Goal: Navigation & Orientation: Find specific page/section

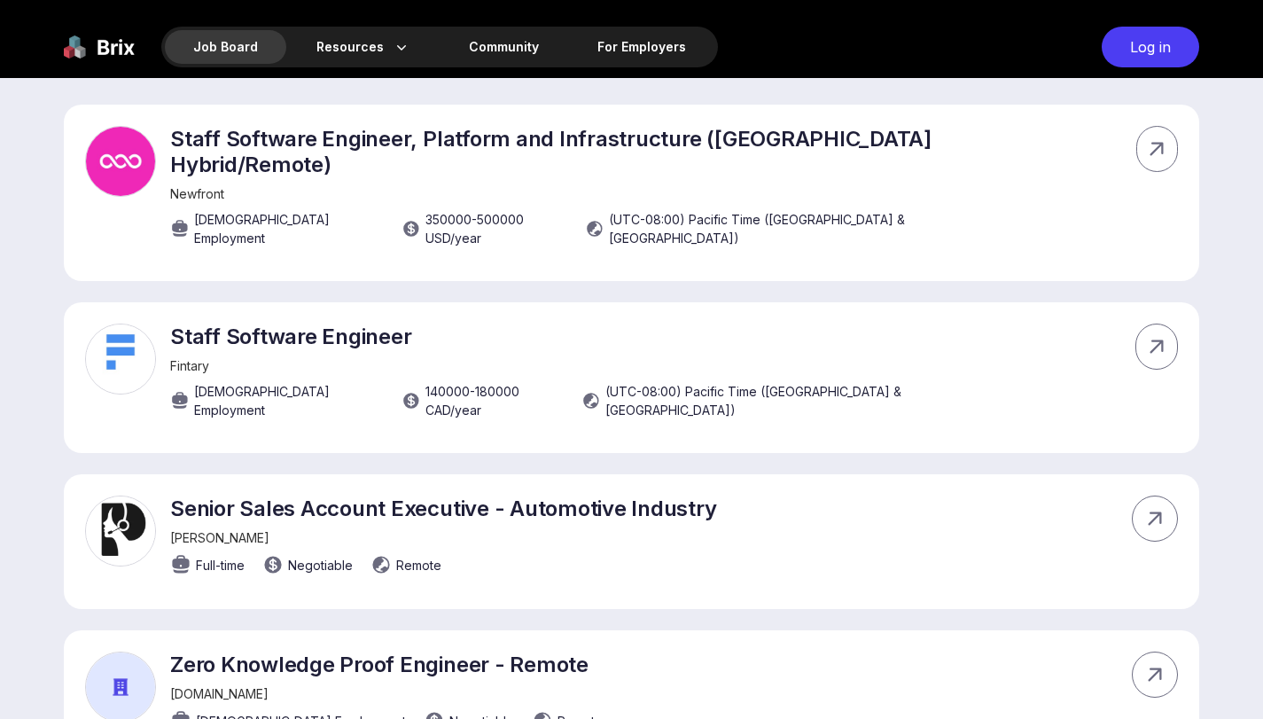
scroll to position [655, 0]
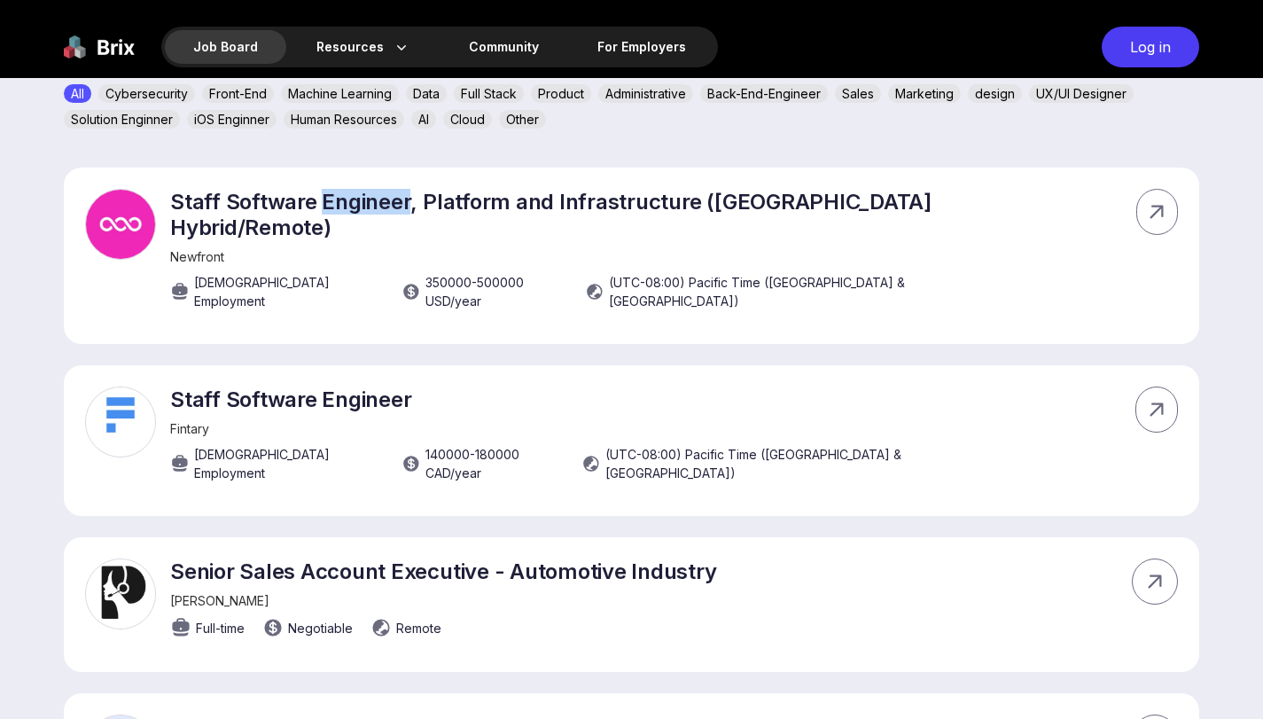
drag, startPoint x: 320, startPoint y: 206, endPoint x: 408, endPoint y: 201, distance: 88.7
click at [408, 202] on p "Staff Software Engineer, Platform and Infrastructure (San Francisco Hybrid/Remo…" at bounding box center [584, 214] width 828 height 51
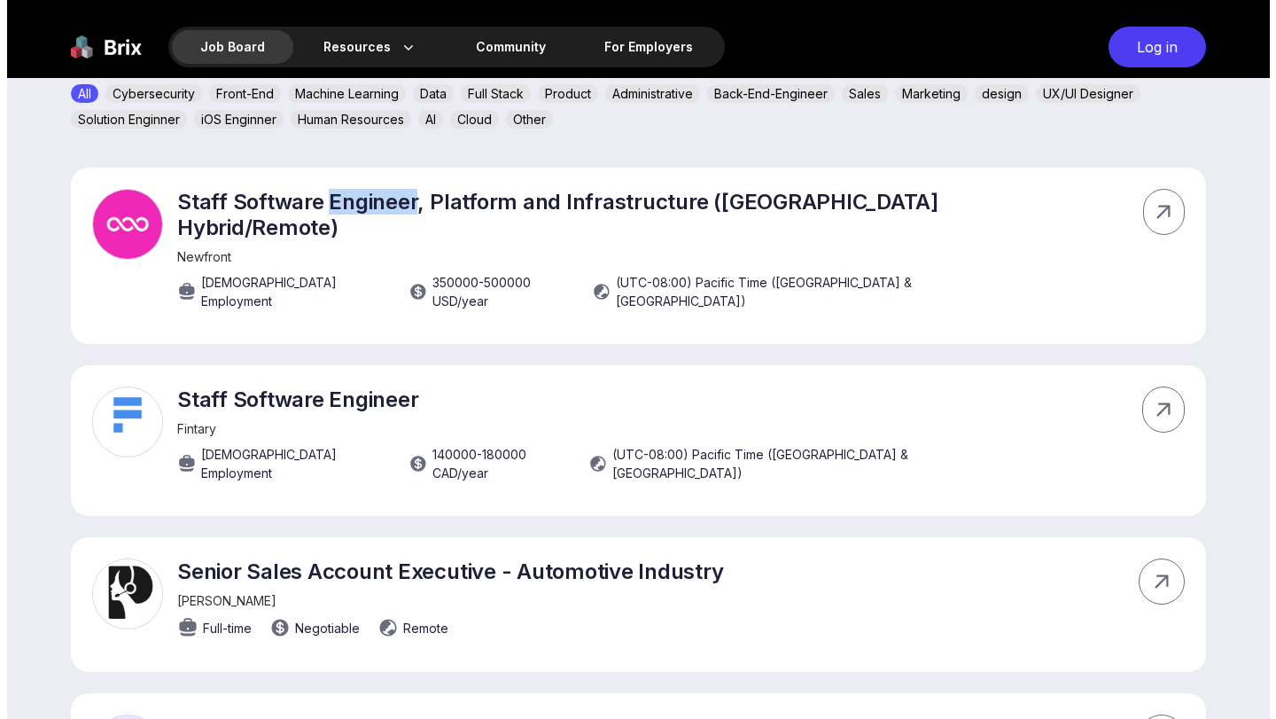
scroll to position [0, 0]
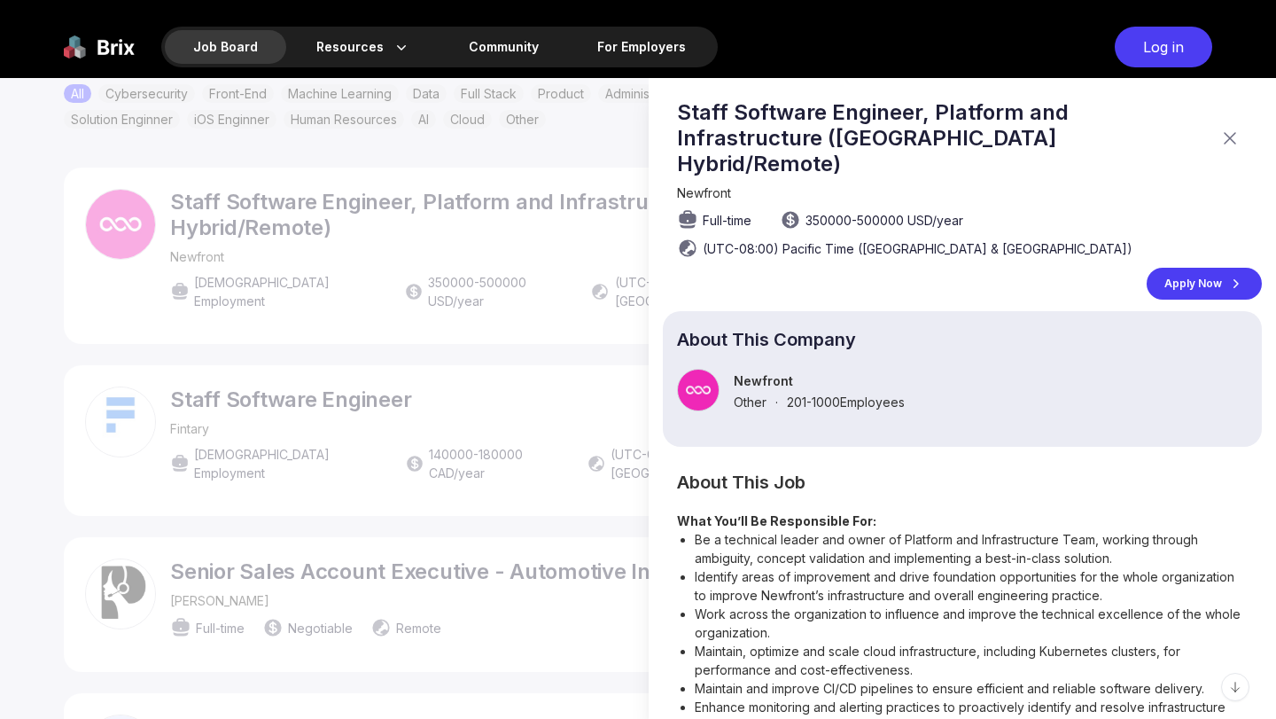
click at [447, 241] on div at bounding box center [638, 398] width 1276 height 641
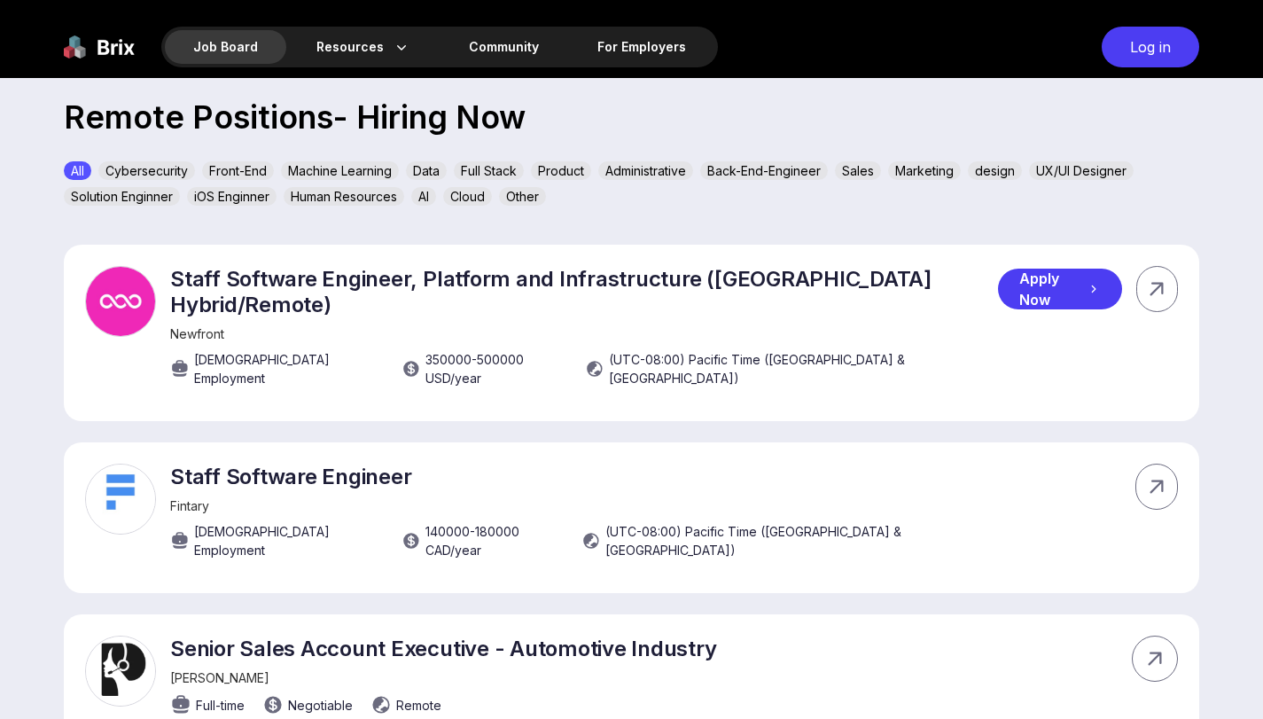
scroll to position [576, 0]
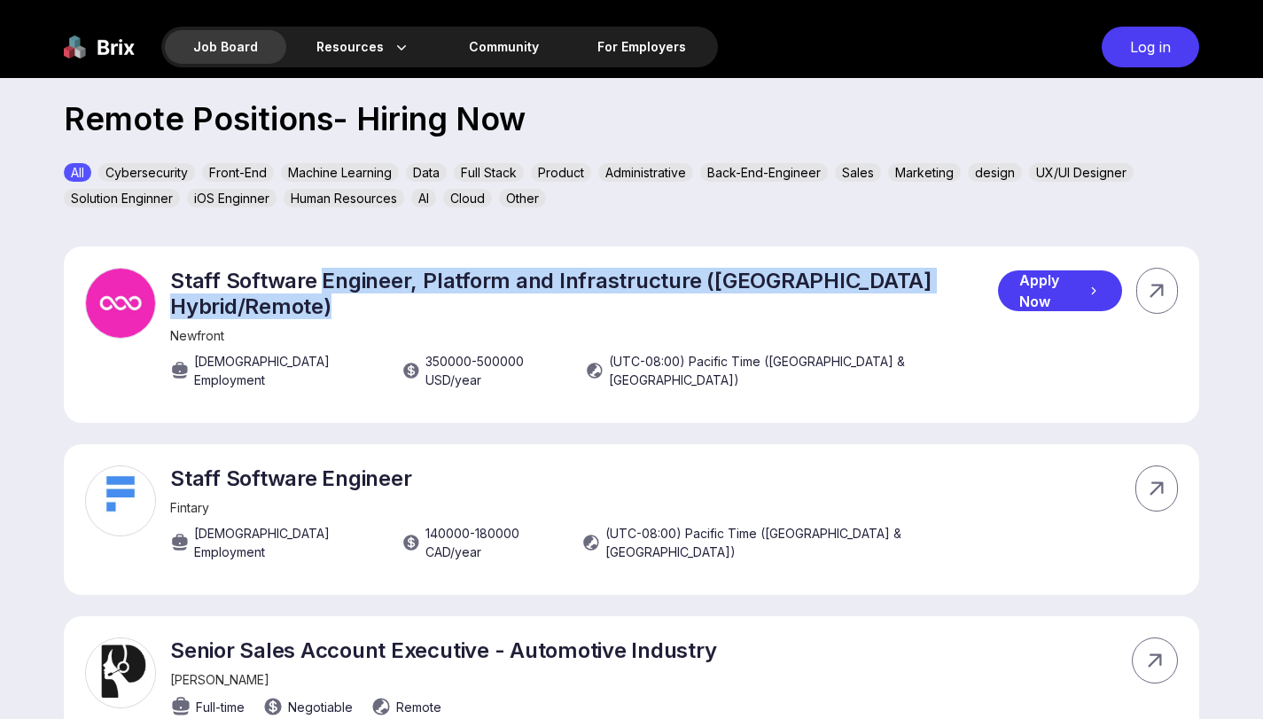
drag, startPoint x: 323, startPoint y: 280, endPoint x: 463, endPoint y: 325, distance: 147.1
click at [463, 325] on div "Staff Software Engineer, Platform and Infrastructure (San Francisco Hybrid/Remo…" at bounding box center [584, 333] width 828 height 130
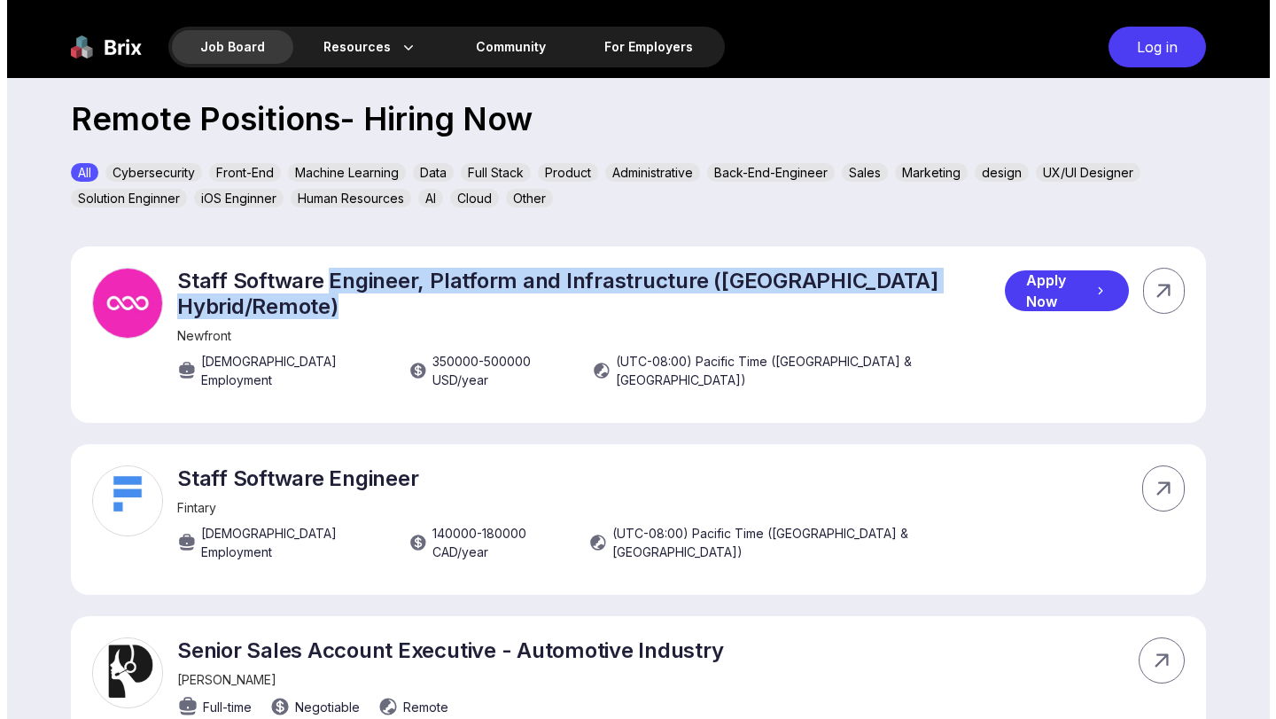
scroll to position [0, 0]
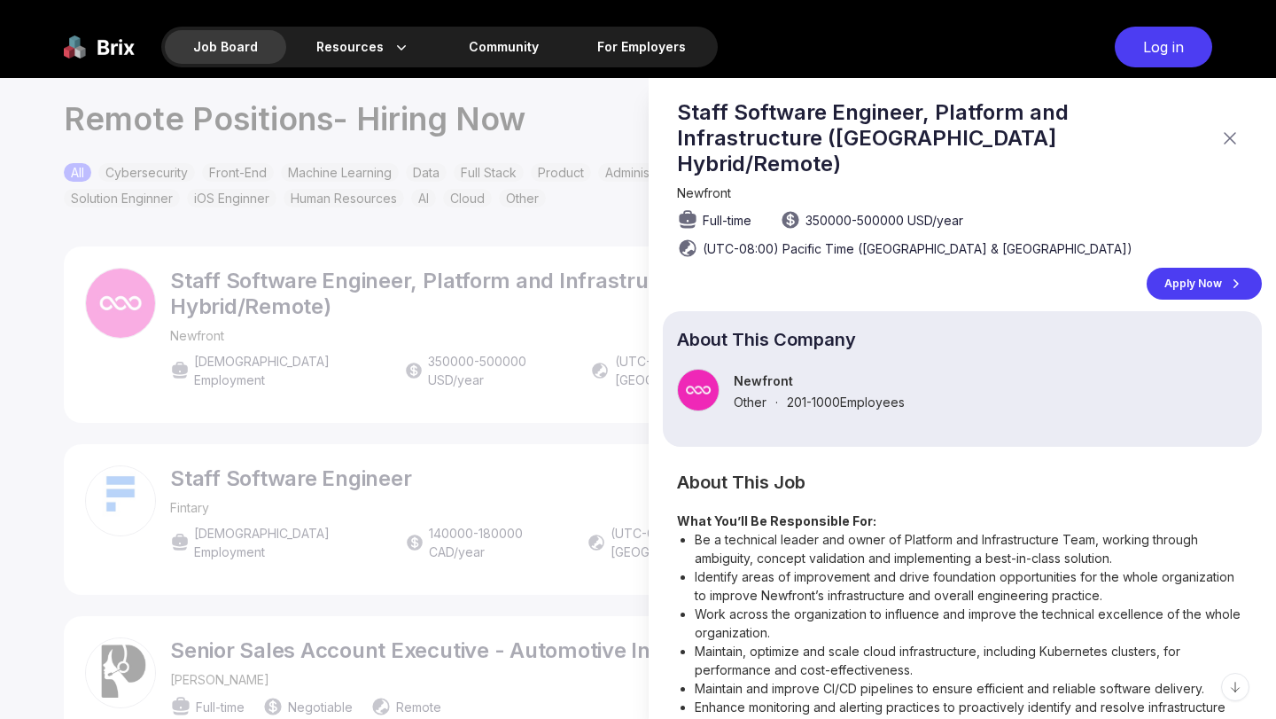
click at [461, 319] on div at bounding box center [638, 398] width 1276 height 641
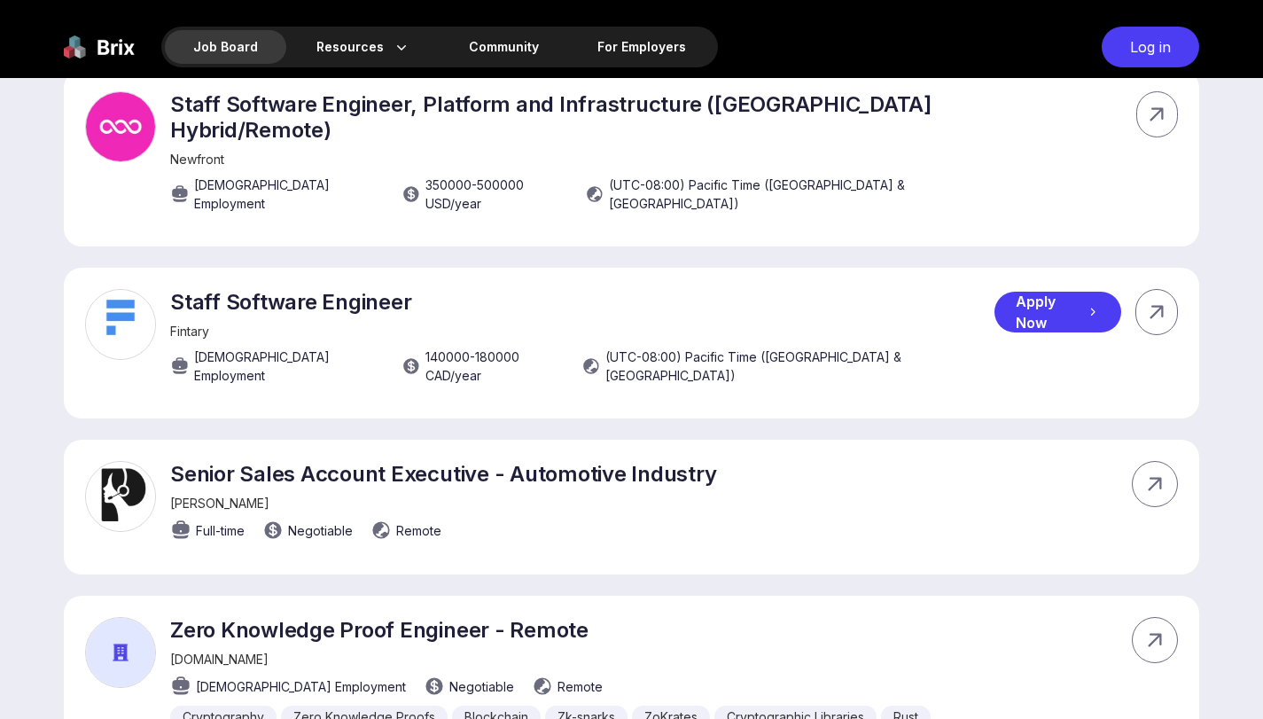
scroll to position [754, 0]
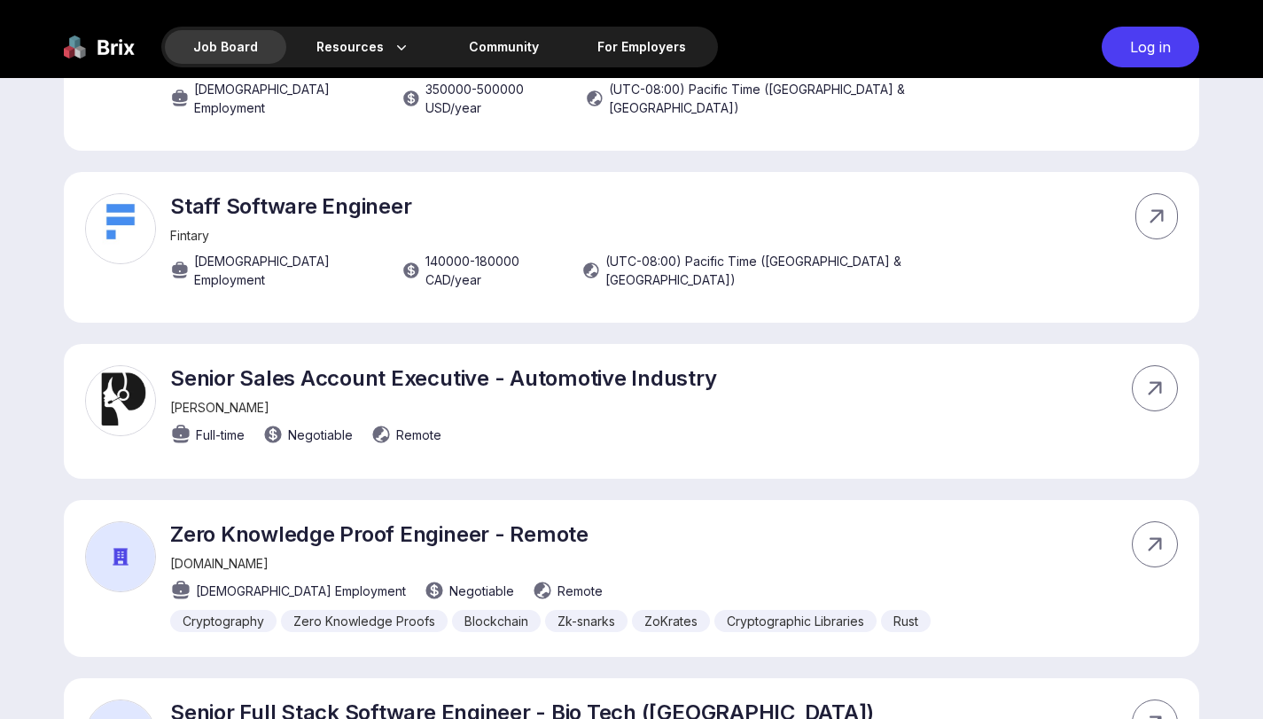
scroll to position [845, 0]
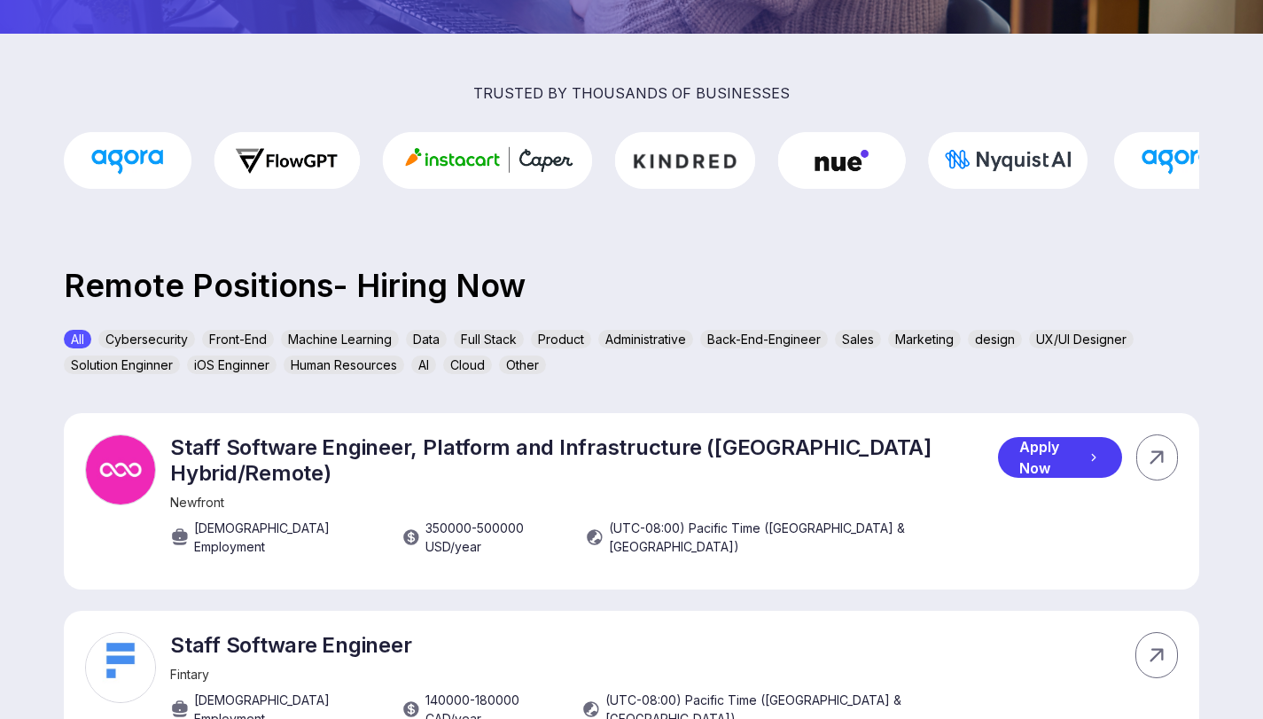
scroll to position [0, 0]
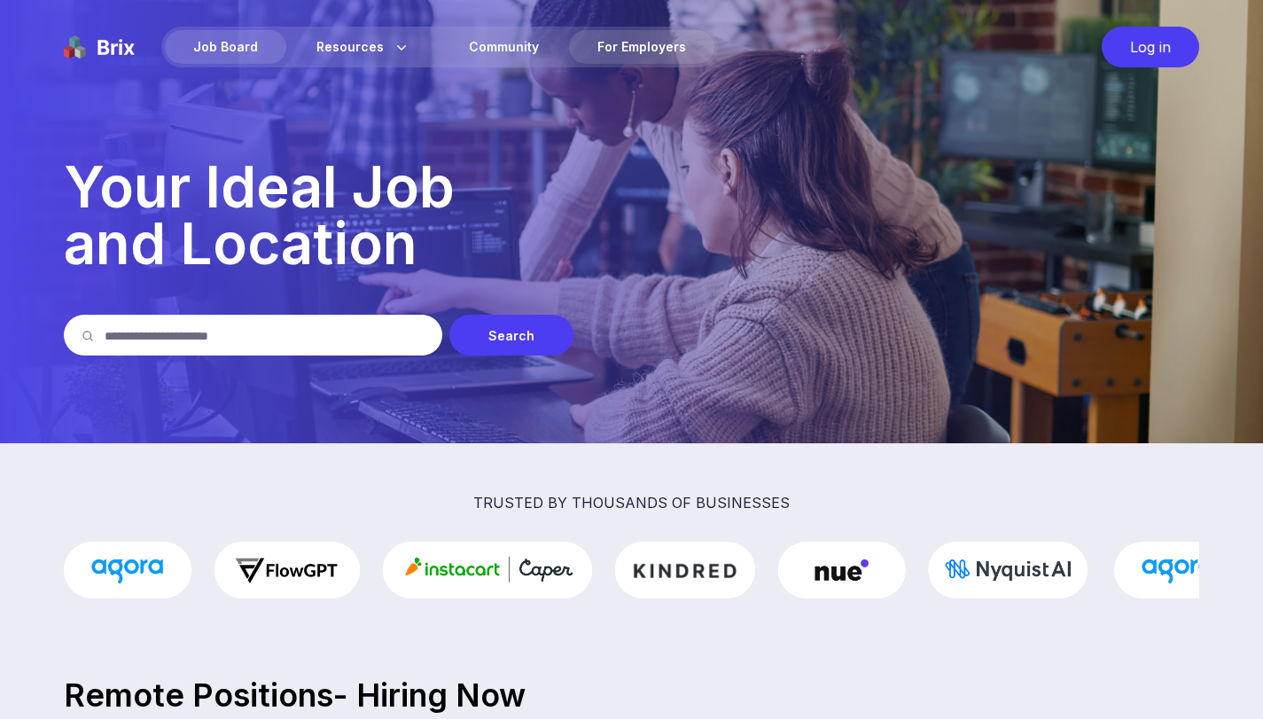
click at [592, 46] on div "For Employers" at bounding box center [641, 47] width 145 height 34
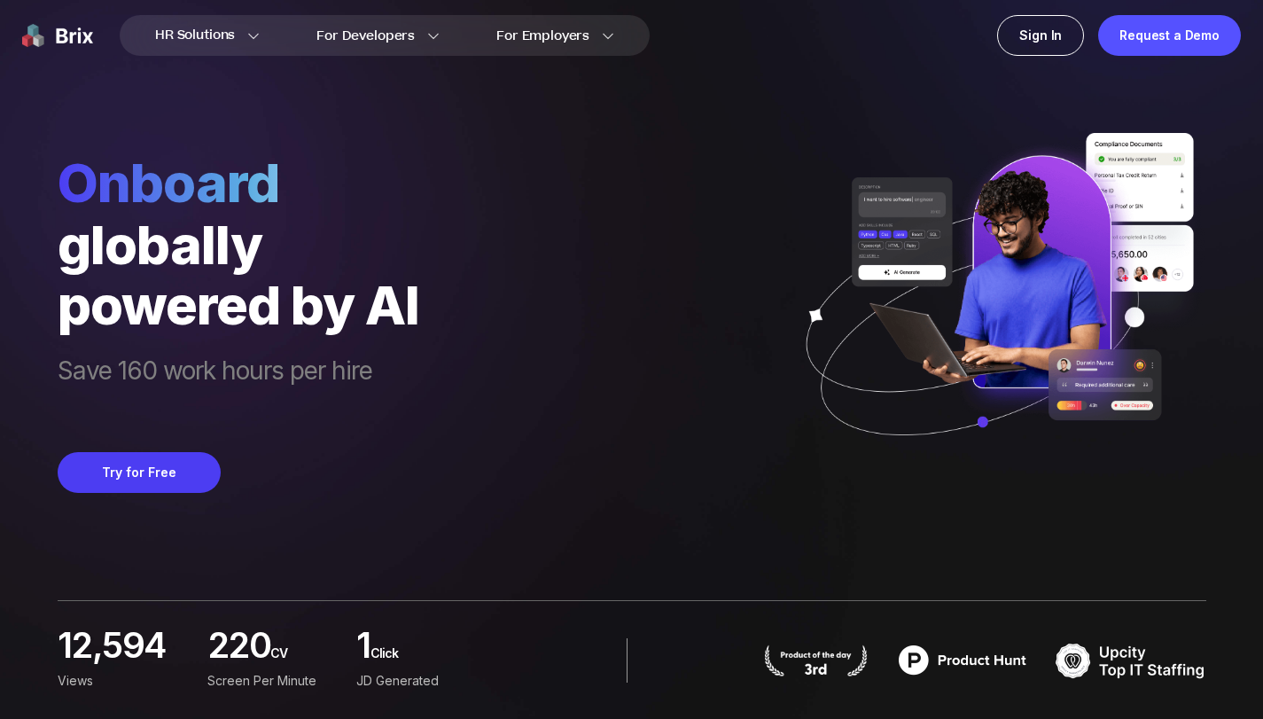
click at [540, 241] on div "Onboard globally powered by AI Save 160 work hours per hire Try for Free" at bounding box center [632, 246] width 1148 height 493
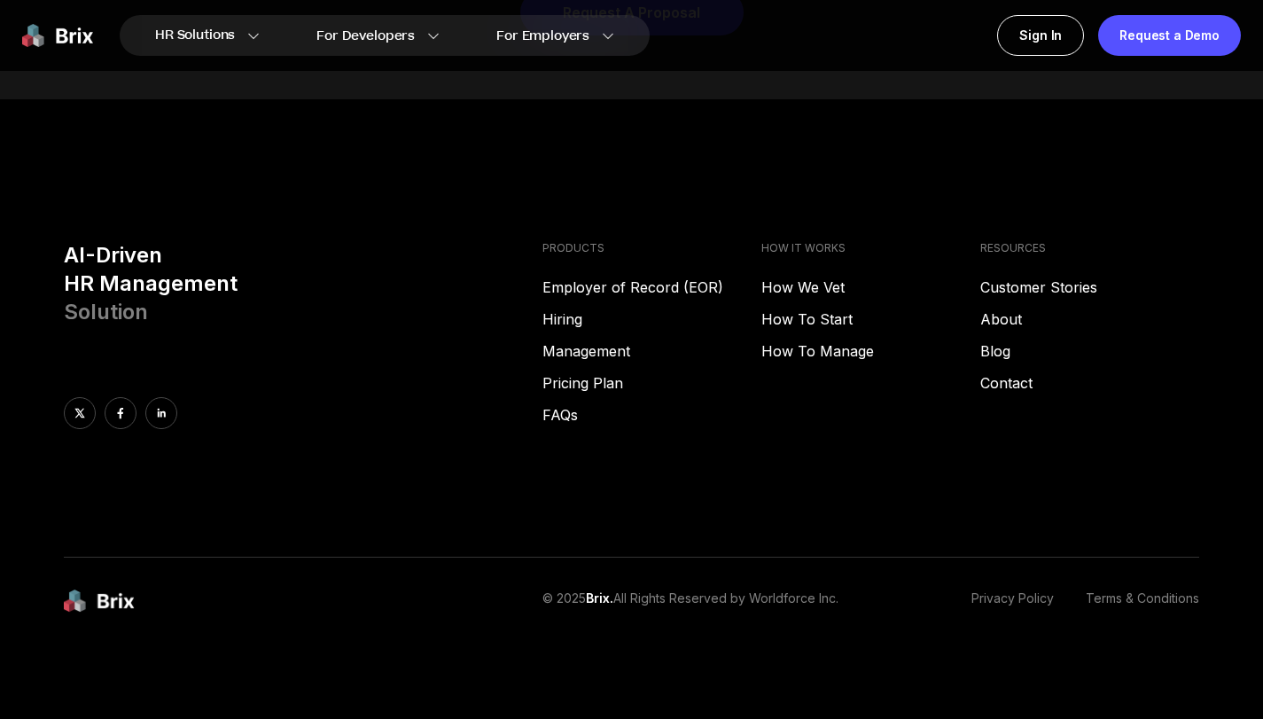
scroll to position [9019, 0]
click at [556, 330] on link "Hiring" at bounding box center [651, 318] width 219 height 21
drag, startPoint x: 592, startPoint y: 598, endPoint x: 644, endPoint y: 598, distance: 52.3
click at [644, 598] on p "© 2025 Brix. All Rights Reserved by Worldforce Inc." at bounding box center [690, 601] width 296 height 24
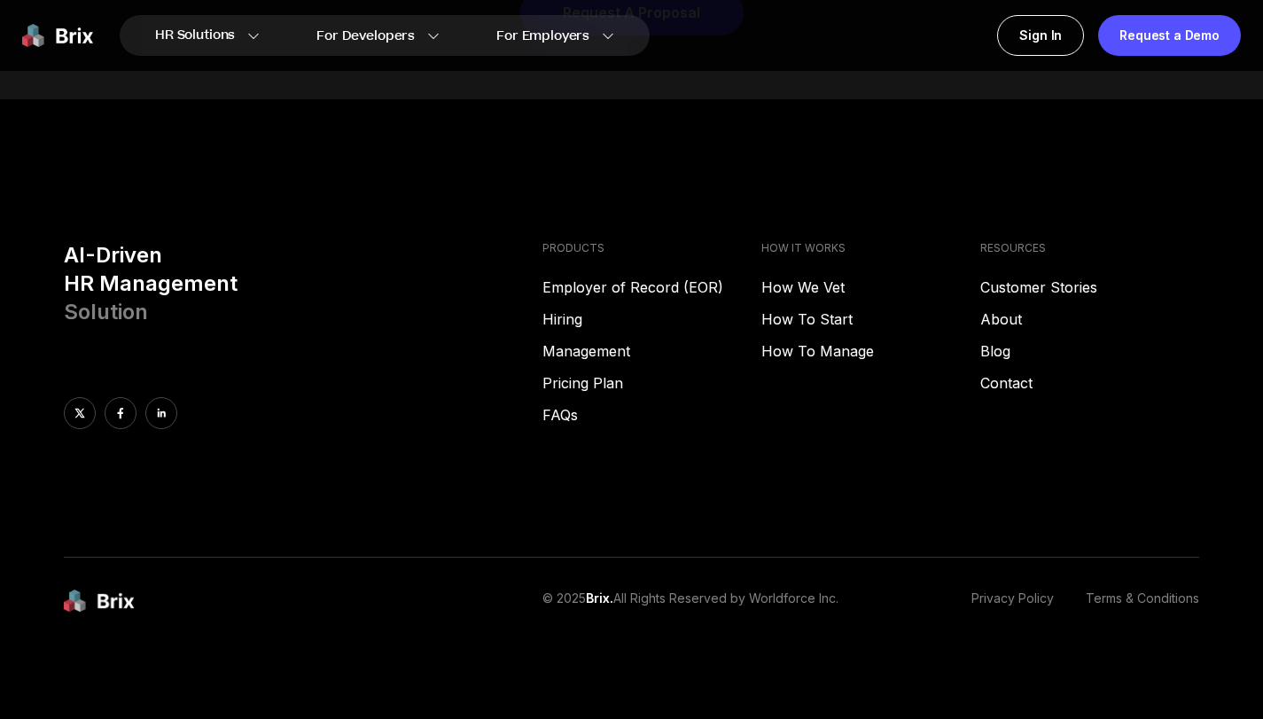
click at [812, 594] on p "© 2025 Brix. All Rights Reserved by Worldforce Inc." at bounding box center [690, 601] width 296 height 24
drag, startPoint x: 628, startPoint y: 601, endPoint x: 739, endPoint y: 602, distance: 110.8
click at [739, 602] on p "© 2025 Brix. All Rights Reserved by Worldforce Inc." at bounding box center [690, 601] width 296 height 24
drag, startPoint x: 751, startPoint y: 602, endPoint x: 668, endPoint y: 599, distance: 83.3
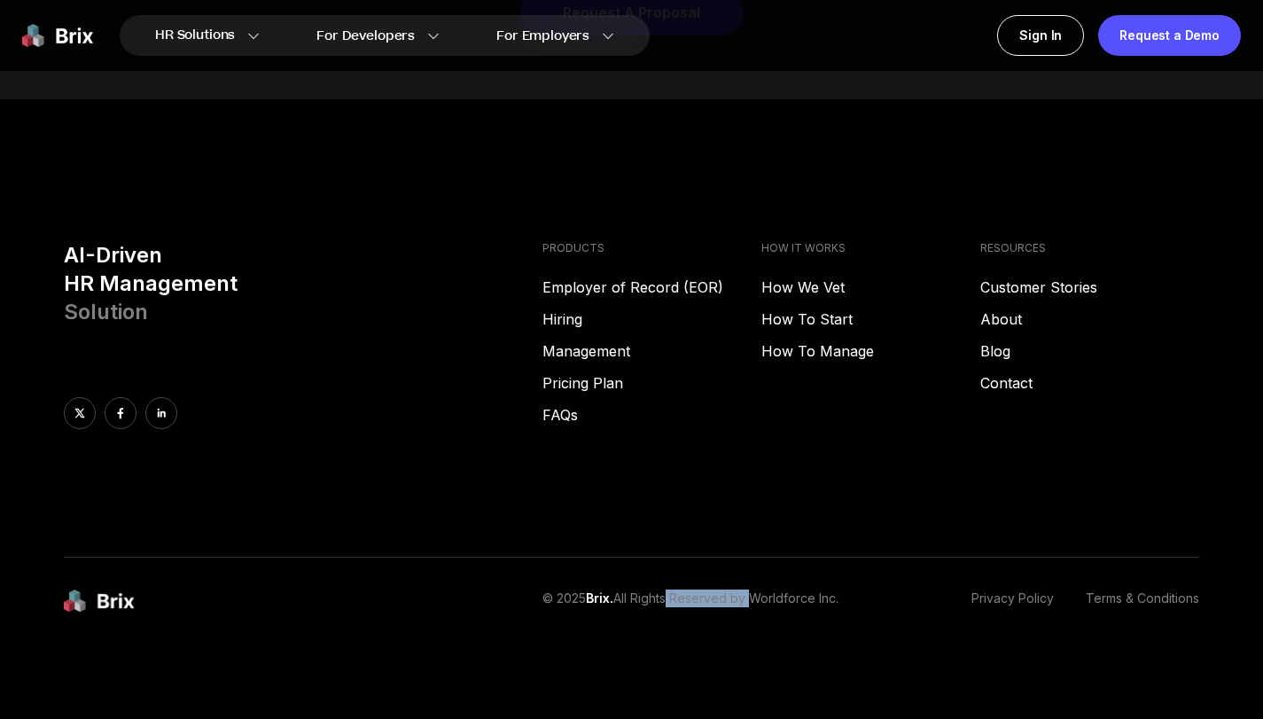
click at [668, 599] on p "© 2025 Brix. All Rights Reserved by Worldforce Inc." at bounding box center [690, 601] width 296 height 24
click at [1003, 320] on link "About" at bounding box center [1089, 318] width 219 height 21
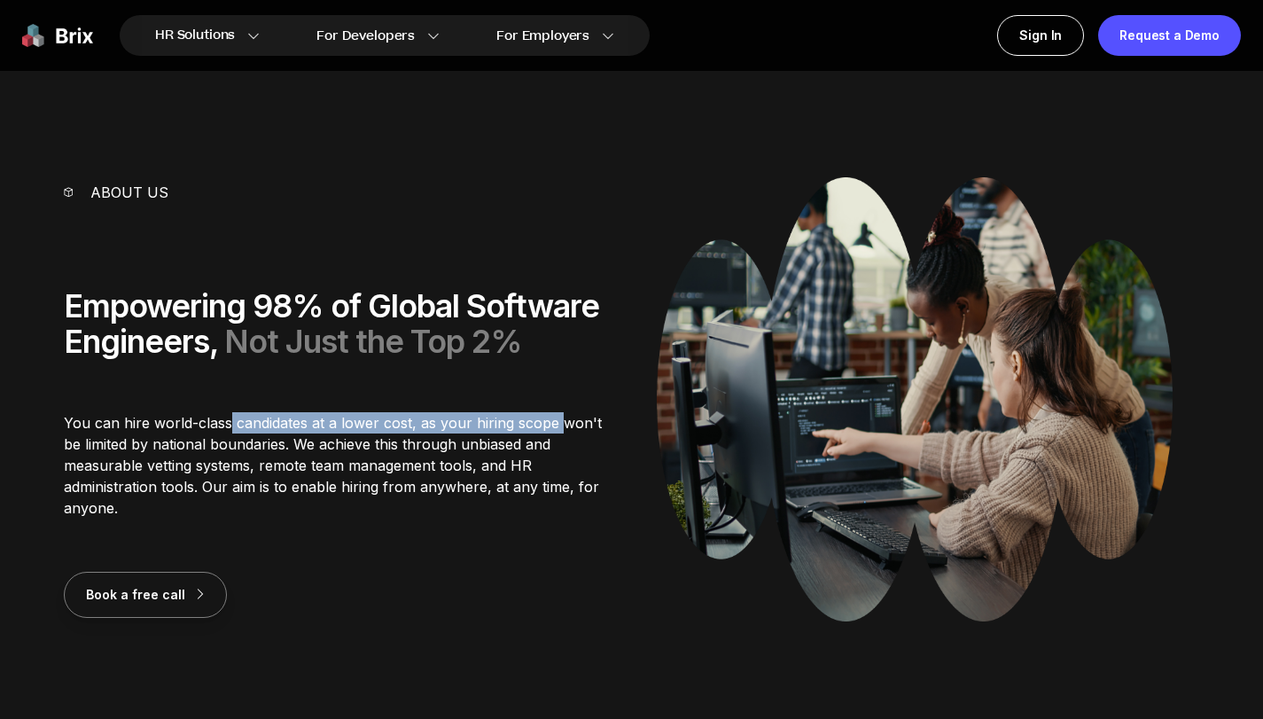
drag, startPoint x: 229, startPoint y: 424, endPoint x: 560, endPoint y: 429, distance: 330.5
click at [560, 429] on p "You can hire world-class candidates at a lower cost, as your hiring scope won't…" at bounding box center [335, 465] width 542 height 106
